Goal: Information Seeking & Learning: Understand process/instructions

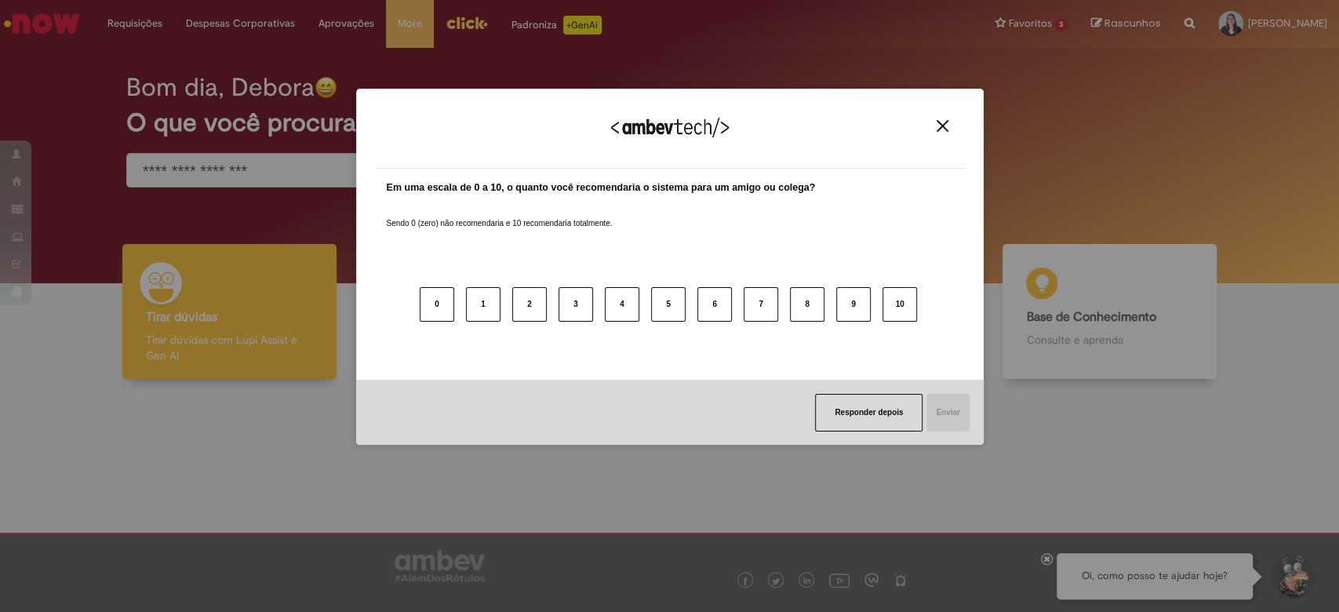
click at [940, 128] on img "Close" at bounding box center [943, 126] width 12 height 12
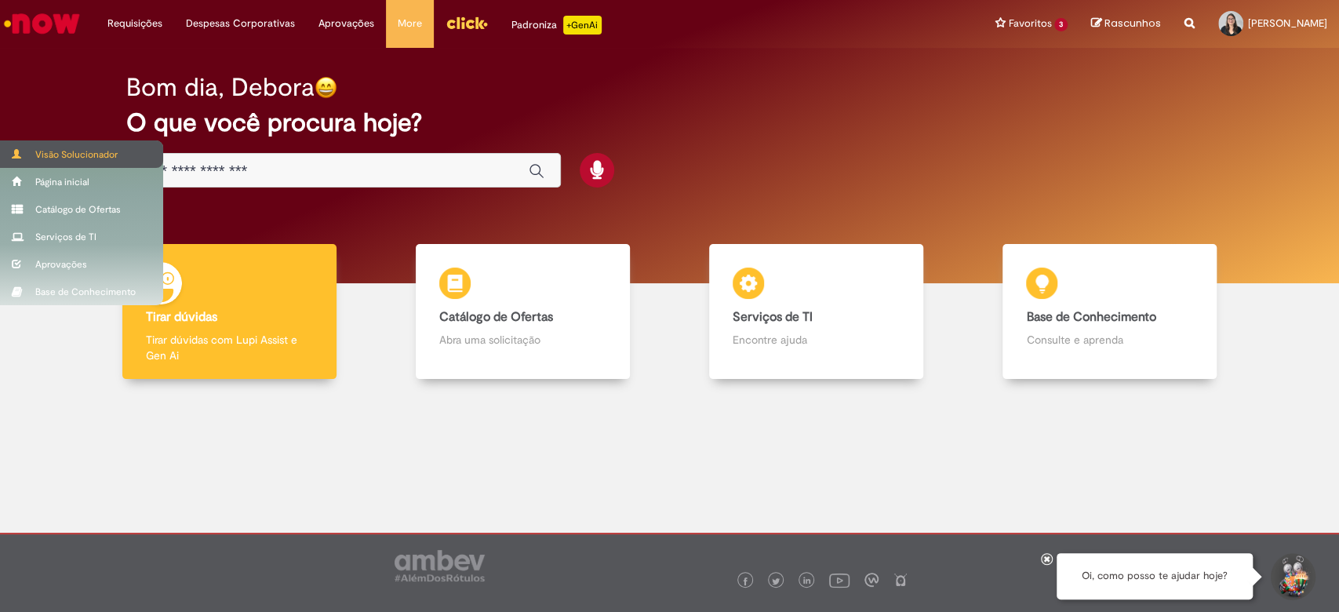
click at [53, 156] on div "Visão Solucionador" at bounding box center [81, 153] width 163 height 27
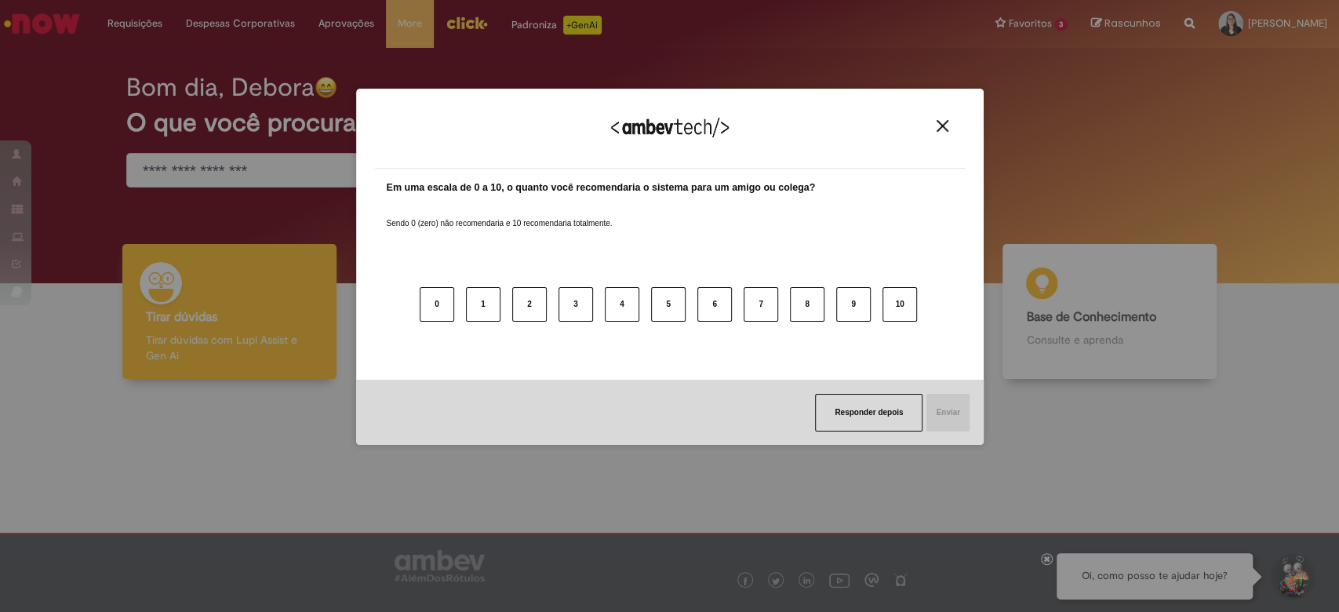
click at [935, 127] on button "Close" at bounding box center [942, 125] width 21 height 13
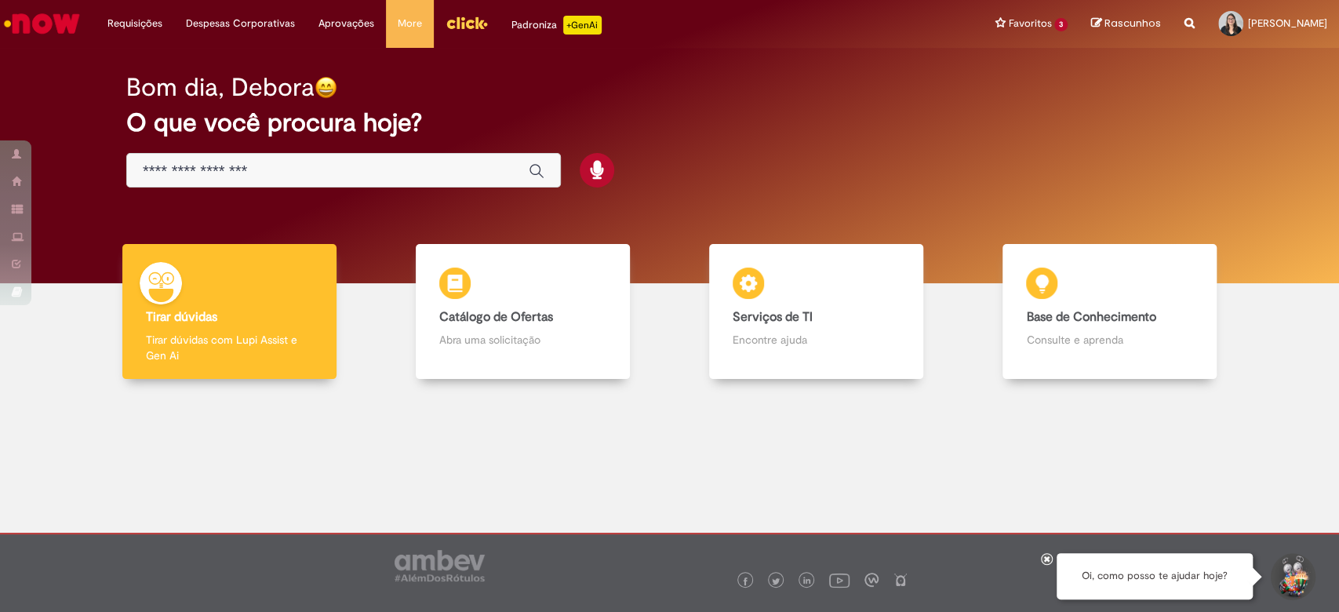
click at [257, 166] on input "Basta digitar aqui" at bounding box center [328, 171] width 370 height 18
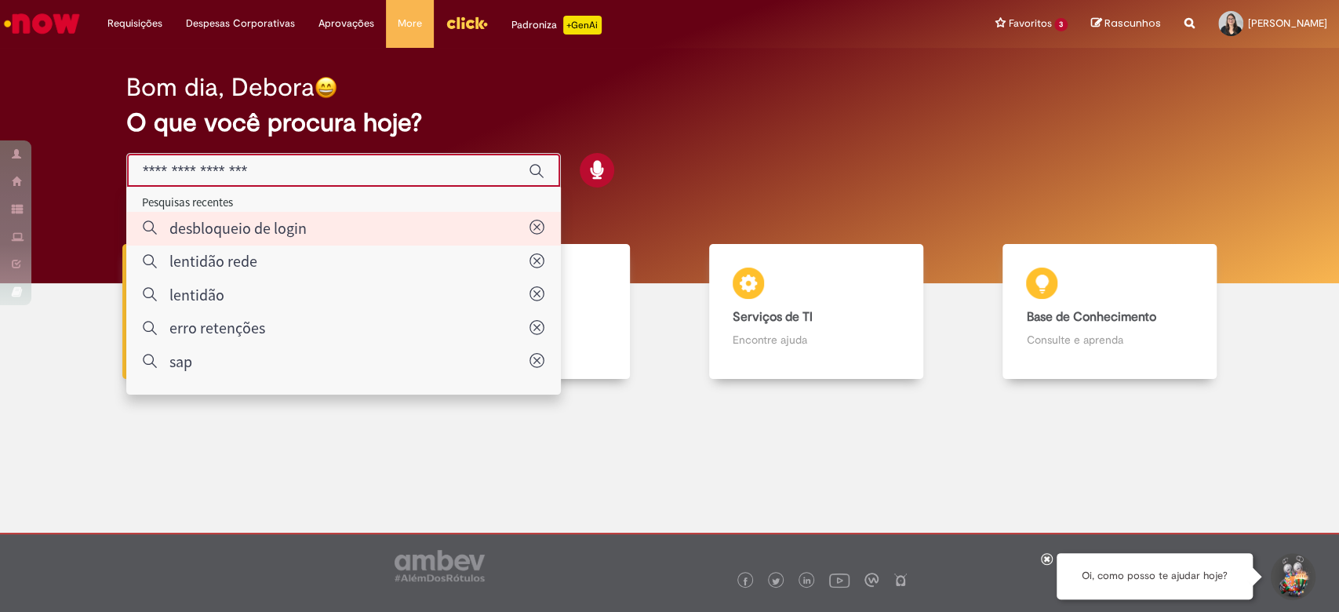
type input "**********"
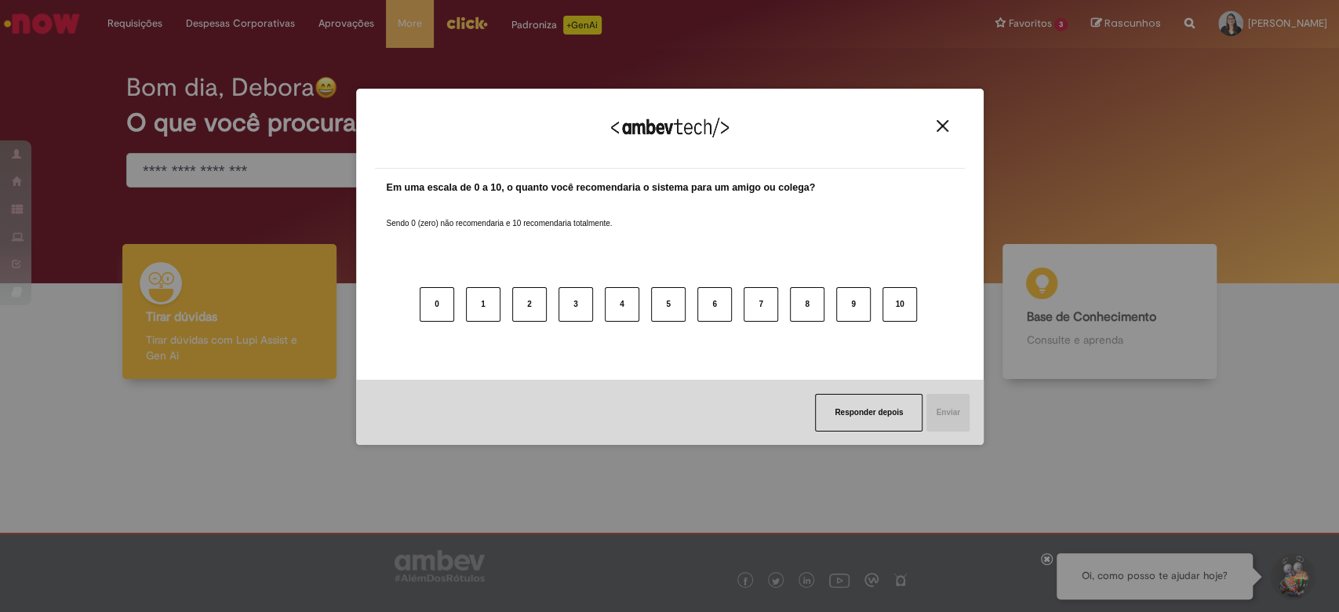
click at [942, 126] on button "Close" at bounding box center [942, 125] width 21 height 13
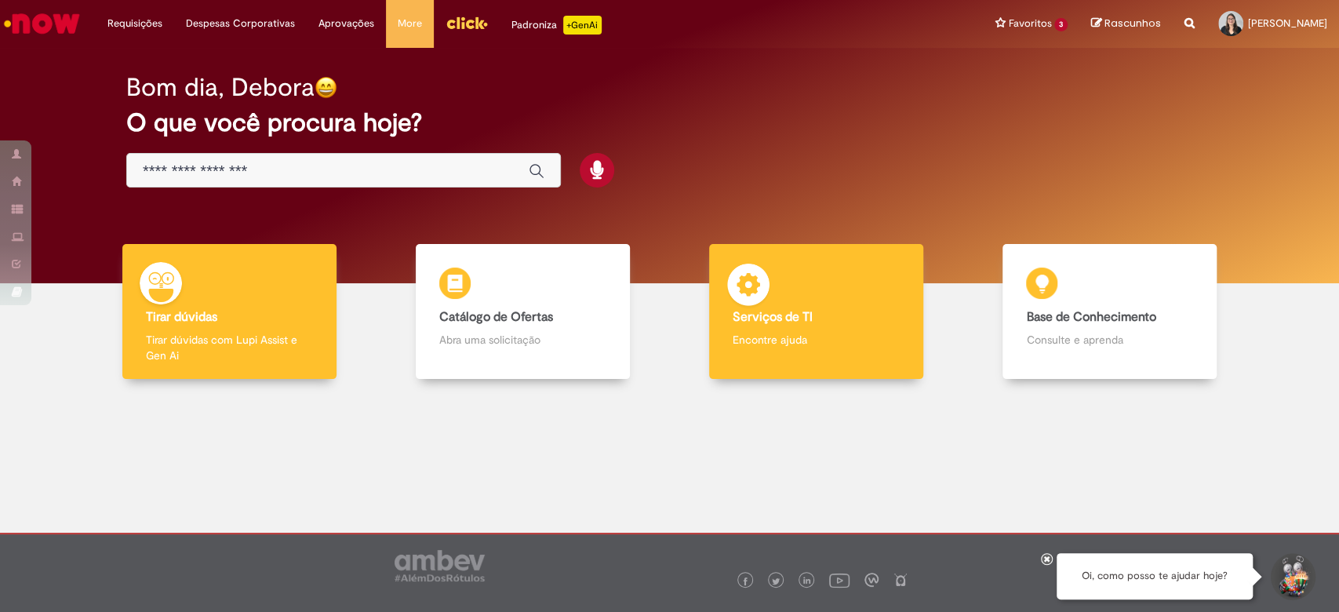
click at [801, 327] on div "Serviços de TI Serviços de TI Encontre ajuda" at bounding box center [816, 312] width 214 height 136
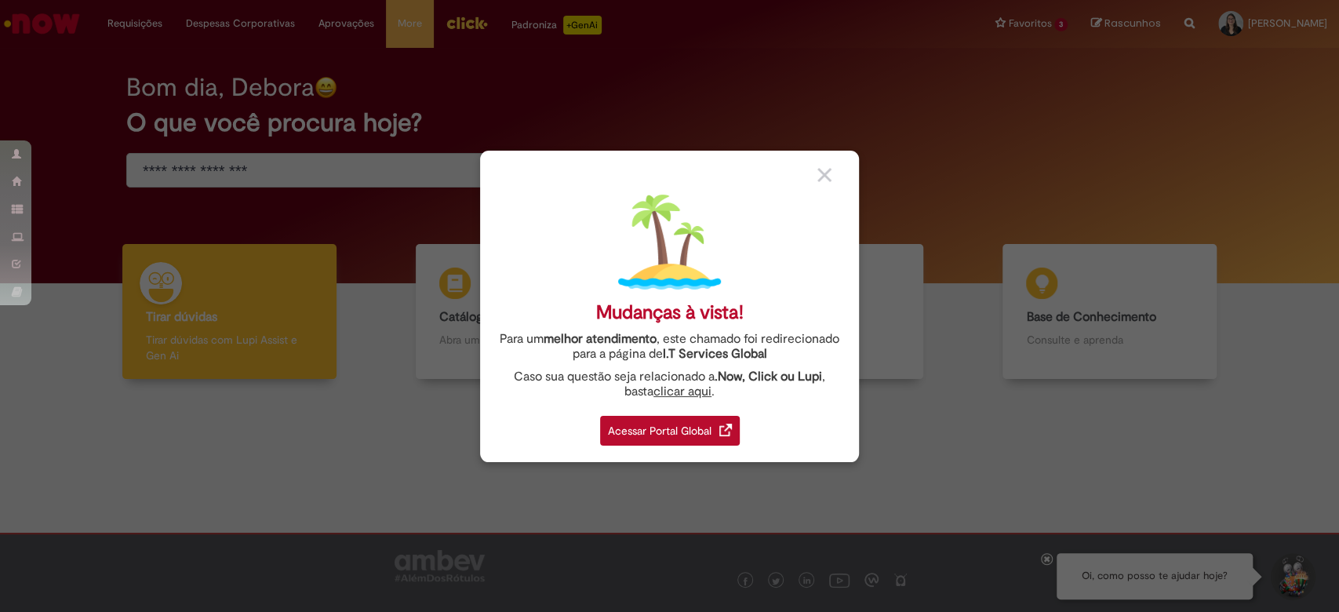
click at [667, 435] on div "Acessar Portal Global" at bounding box center [670, 431] width 140 height 30
